Goal: Task Accomplishment & Management: Complete application form

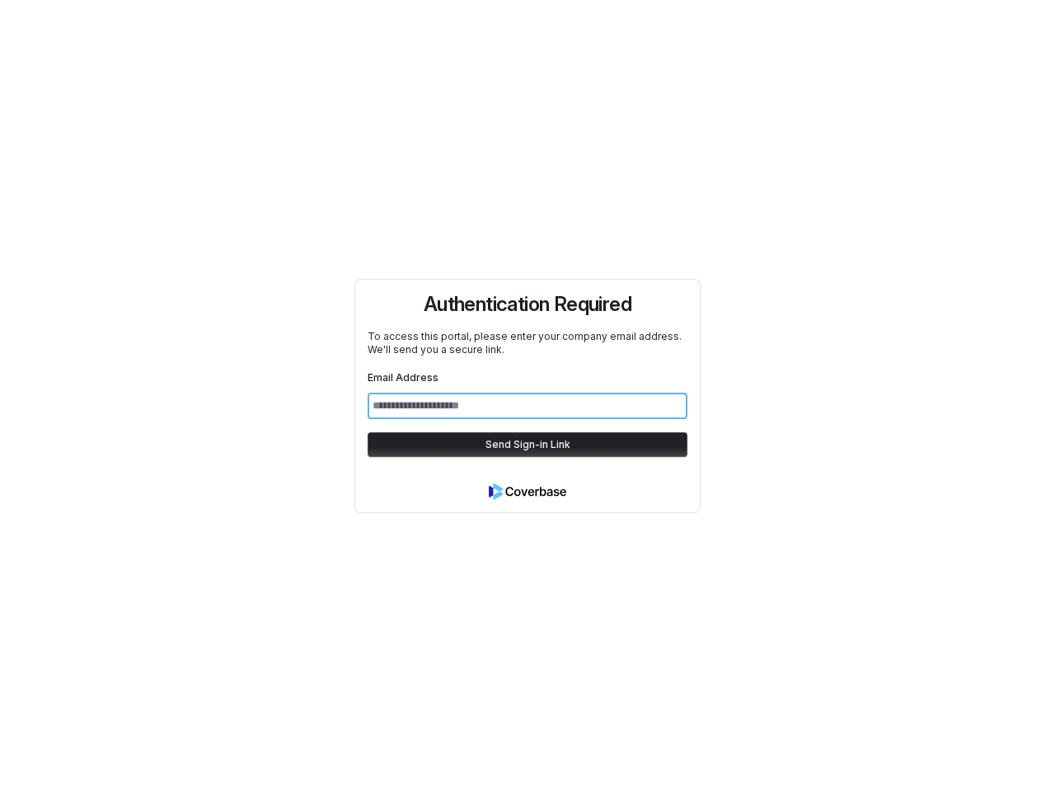
click at [528, 396] on input "Email Address" at bounding box center [528, 405] width 320 height 26
